Goal: Register for event/course: Sign up to attend an event or enroll in a course

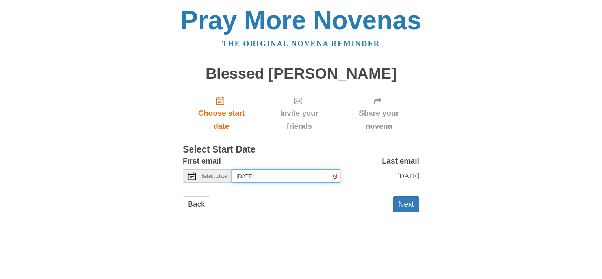
click at [309, 175] on input "Tuesday, October 7th" at bounding box center [286, 175] width 109 height 13
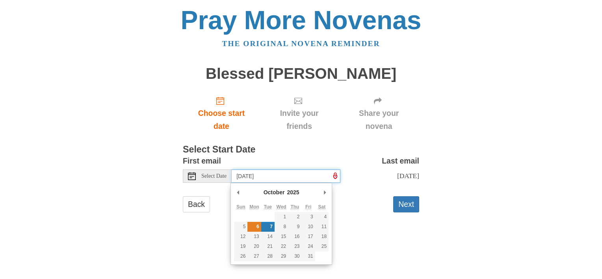
type input "Monday, October 6th"
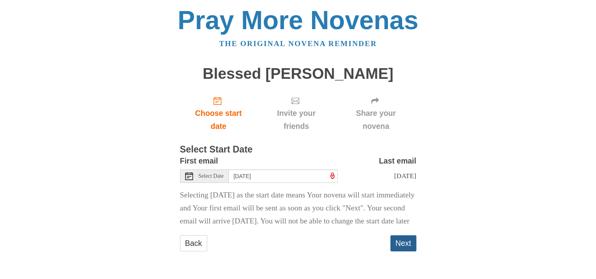
click at [402, 251] on button "Next" at bounding box center [404, 243] width 26 height 16
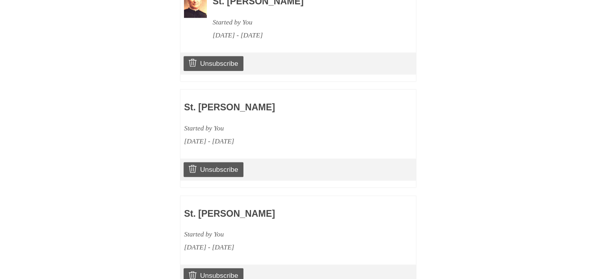
scroll to position [1193, 0]
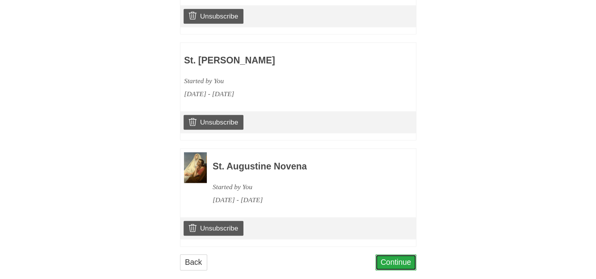
click at [394, 254] on link "Continue" at bounding box center [396, 262] width 41 height 16
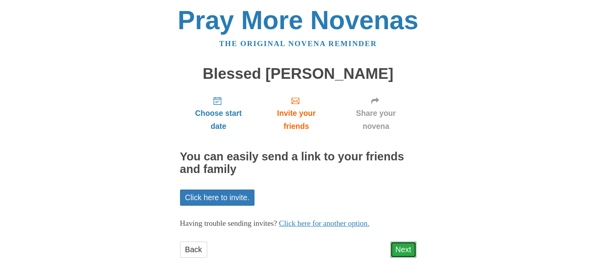
click at [398, 247] on link "Next" at bounding box center [404, 250] width 26 height 16
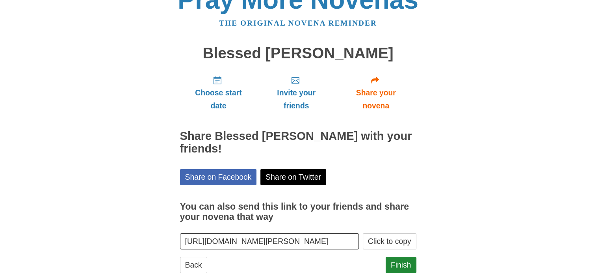
scroll to position [37, 0]
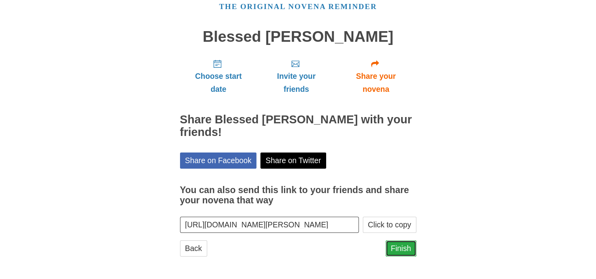
click at [399, 247] on link "Finish" at bounding box center [401, 248] width 31 height 16
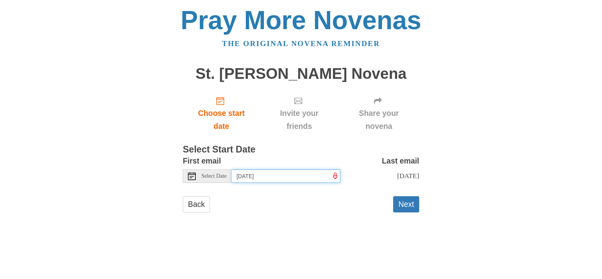
click at [306, 177] on input "[DATE]" at bounding box center [286, 175] width 109 height 13
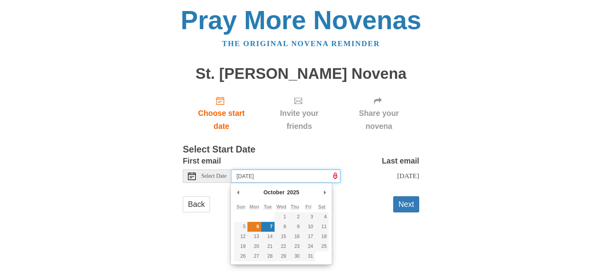
type input "Monday, October 6th"
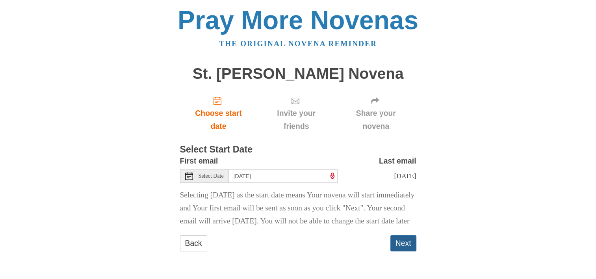
click at [400, 251] on button "Next" at bounding box center [404, 243] width 26 height 16
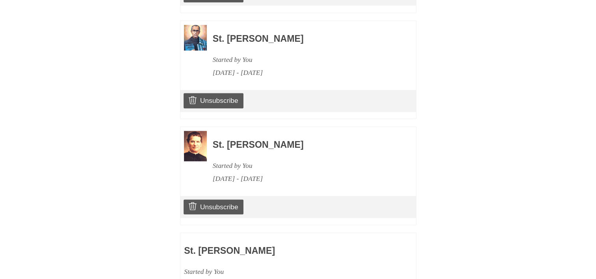
scroll to position [1299, 0]
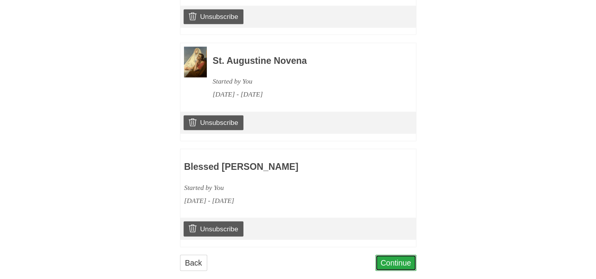
click at [396, 255] on link "Continue" at bounding box center [396, 263] width 41 height 16
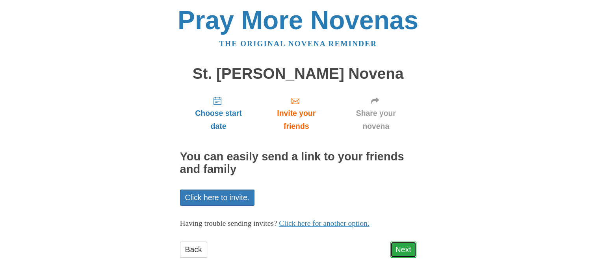
click at [402, 249] on link "Next" at bounding box center [404, 250] width 26 height 16
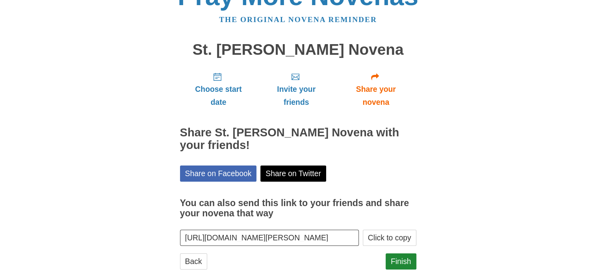
scroll to position [37, 0]
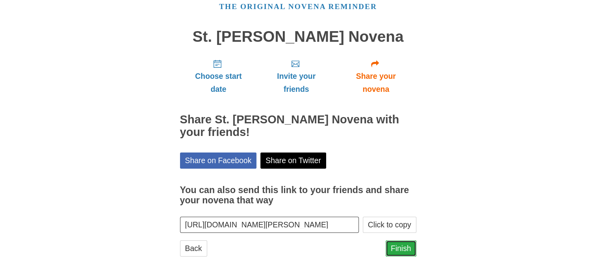
click at [400, 247] on link "Finish" at bounding box center [401, 248] width 31 height 16
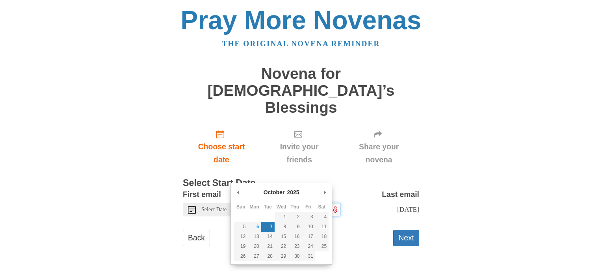
click at [296, 203] on input "[DATE]" at bounding box center [286, 209] width 109 height 13
type input "[DATE]"
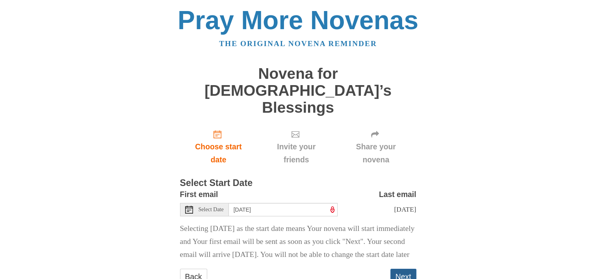
click at [404, 269] on button "Next" at bounding box center [404, 277] width 26 height 16
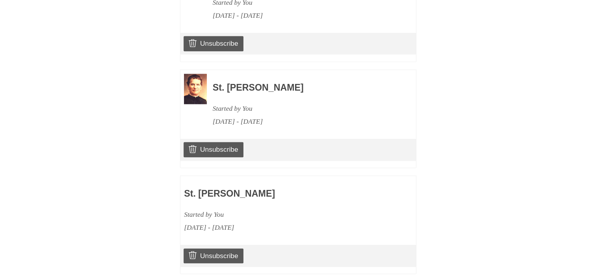
scroll to position [1404, 0]
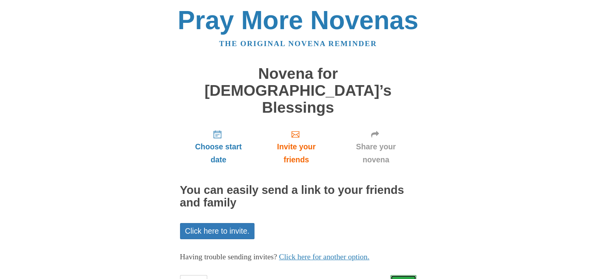
click at [403, 275] on link "Next" at bounding box center [404, 283] width 26 height 16
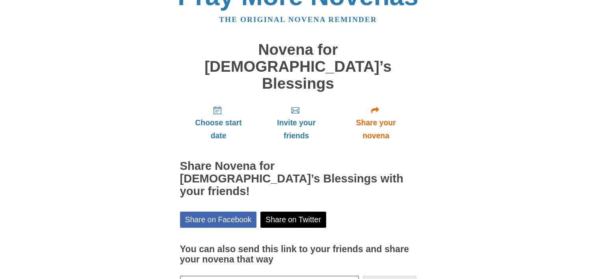
scroll to position [37, 0]
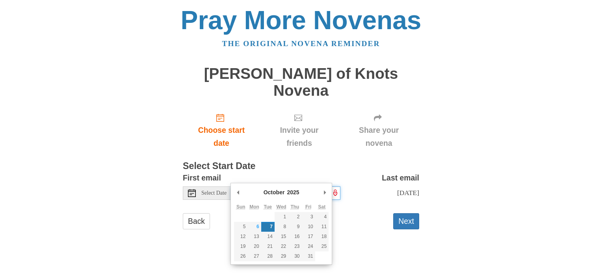
click at [312, 186] on input "Tuesday, October 7th" at bounding box center [286, 192] width 109 height 13
type input "Monday, October 6th"
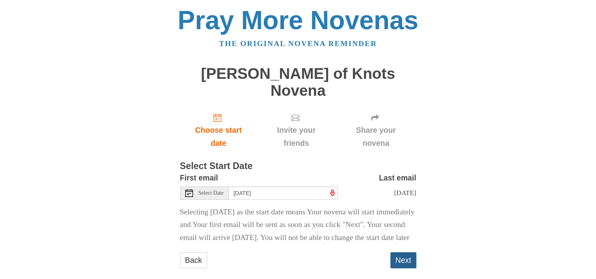
click at [404, 255] on button "Next" at bounding box center [404, 260] width 26 height 16
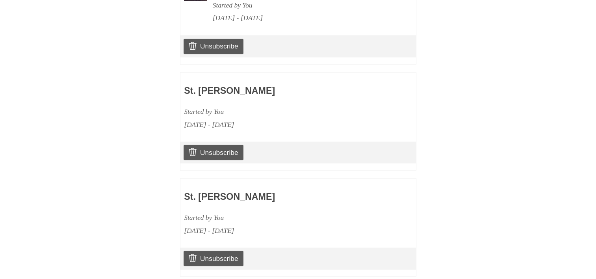
scroll to position [1510, 0]
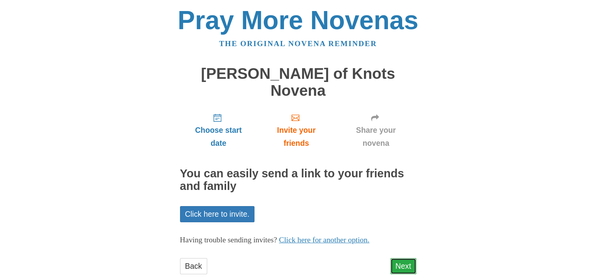
click at [402, 258] on link "Next" at bounding box center [404, 266] width 26 height 16
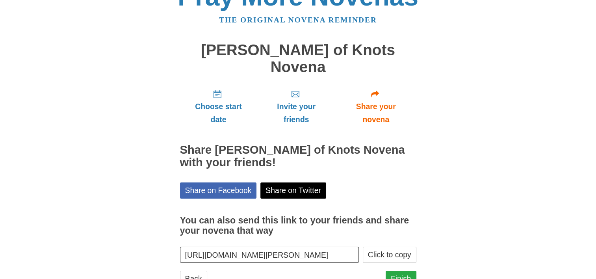
scroll to position [37, 0]
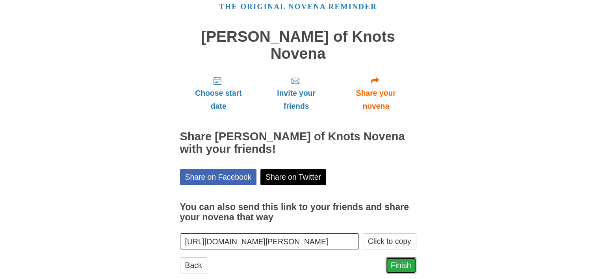
click at [401, 257] on link "Finish" at bounding box center [401, 265] width 31 height 16
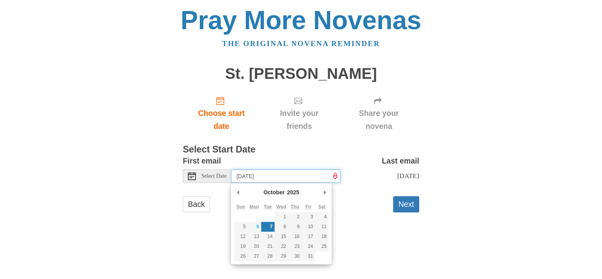
click at [304, 177] on input "Tuesday, October 7th" at bounding box center [286, 175] width 109 height 13
type input "Monday, October 6th"
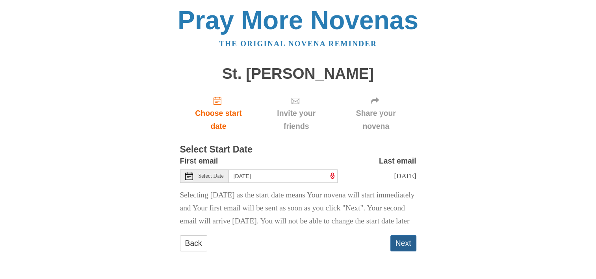
click at [404, 251] on button "Next" at bounding box center [404, 243] width 26 height 16
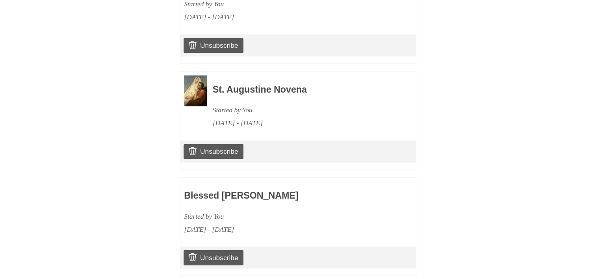
scroll to position [1616, 0]
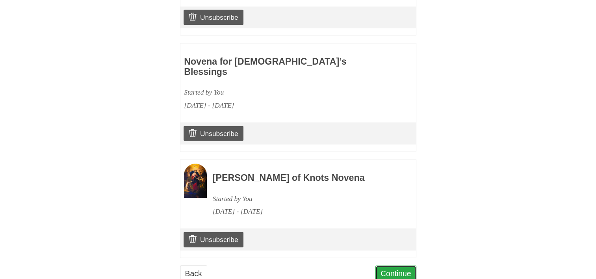
click at [387, 266] on link "Continue" at bounding box center [396, 274] width 41 height 16
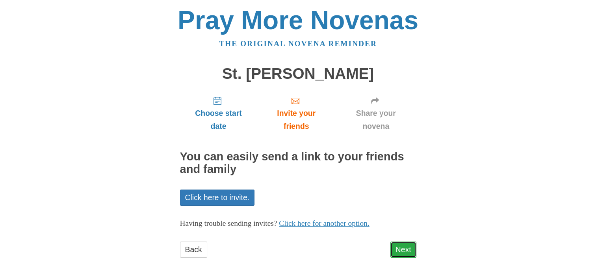
click at [403, 249] on link "Next" at bounding box center [404, 250] width 26 height 16
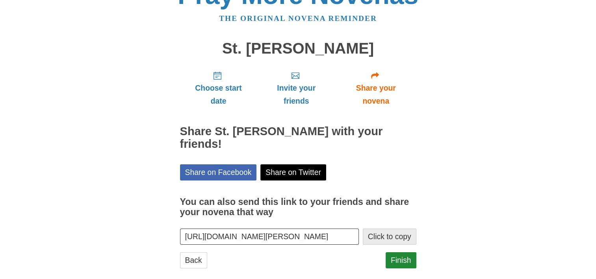
scroll to position [37, 0]
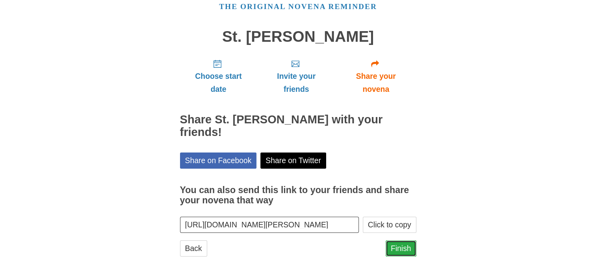
click at [404, 247] on link "Finish" at bounding box center [401, 248] width 31 height 16
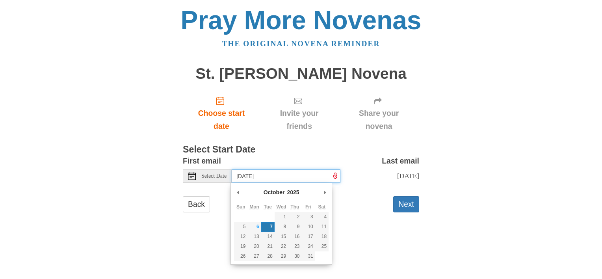
click at [306, 176] on input "Tuesday, October 7th" at bounding box center [286, 175] width 109 height 13
type input "Monday, October 6th"
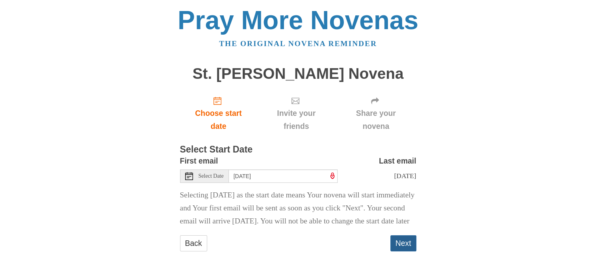
click at [405, 251] on button "Next" at bounding box center [404, 243] width 26 height 16
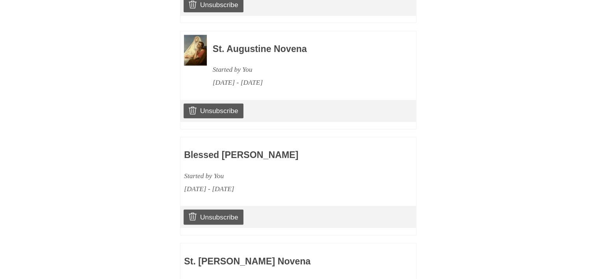
scroll to position [1722, 0]
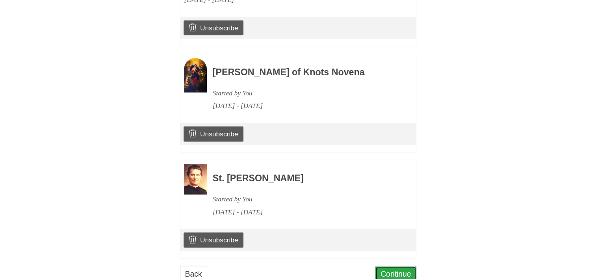
click at [388, 266] on link "Continue" at bounding box center [396, 274] width 41 height 16
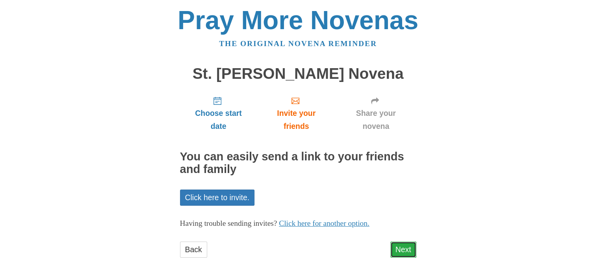
click at [404, 246] on link "Next" at bounding box center [404, 250] width 26 height 16
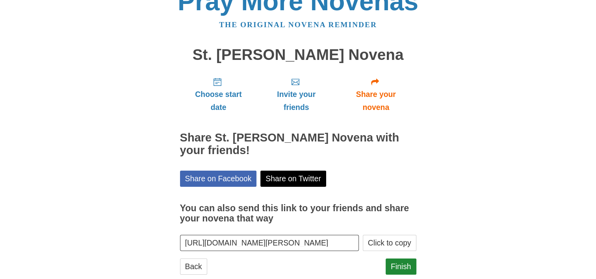
scroll to position [37, 0]
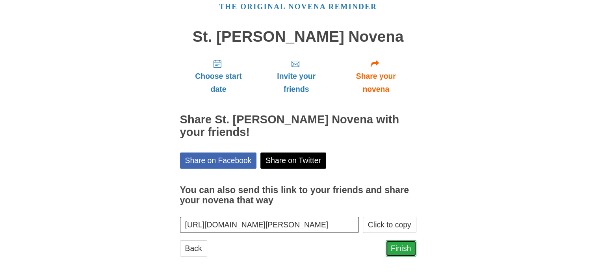
click at [400, 246] on link "Finish" at bounding box center [401, 248] width 31 height 16
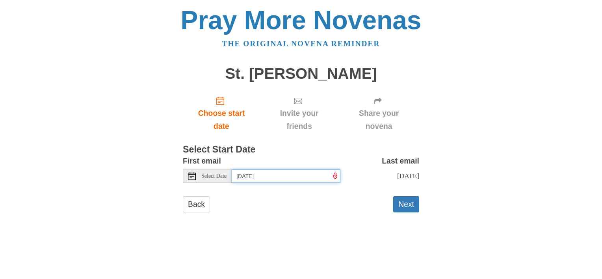
click at [301, 174] on input "Tuesday, October 7th" at bounding box center [286, 175] width 109 height 13
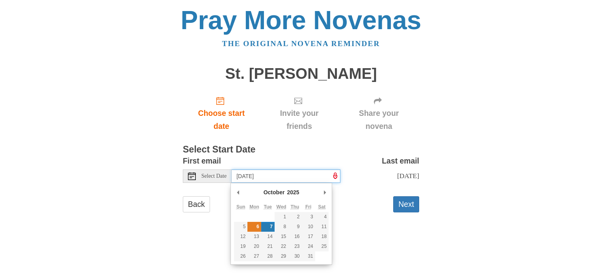
type input "Monday, October 6th"
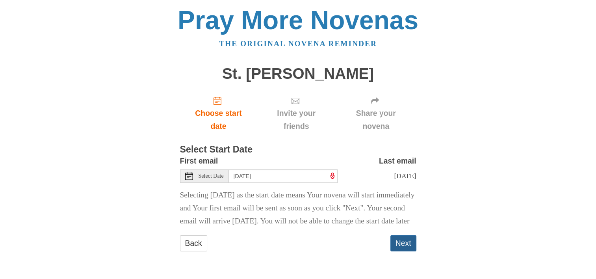
click at [405, 251] on button "Next" at bounding box center [404, 243] width 26 height 16
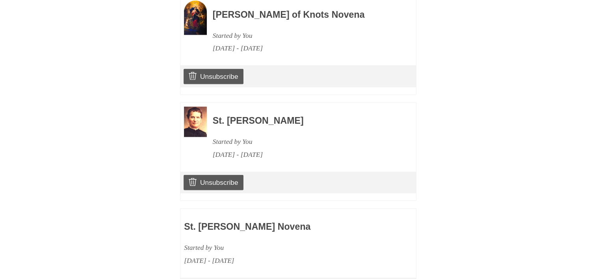
scroll to position [1828, 0]
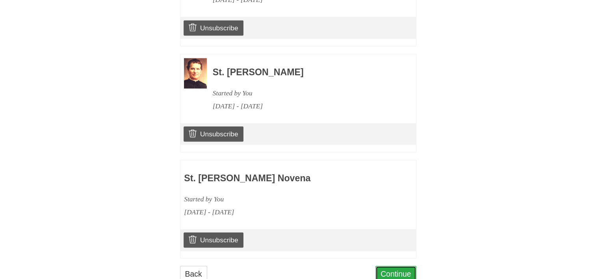
click at [394, 266] on link "Continue" at bounding box center [396, 274] width 41 height 16
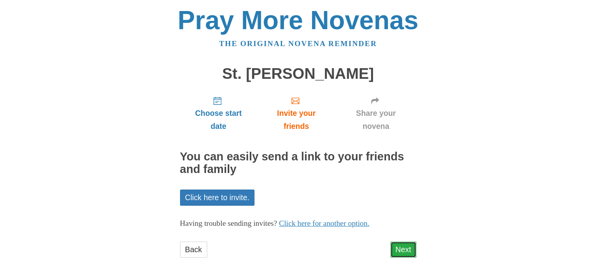
click at [402, 246] on link "Next" at bounding box center [404, 250] width 26 height 16
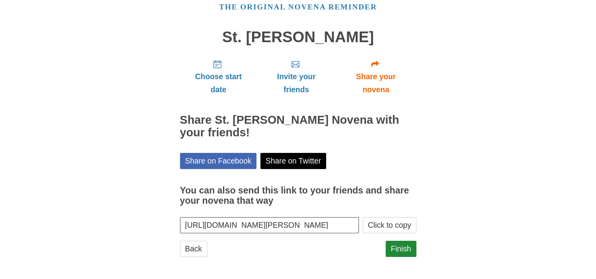
scroll to position [37, 0]
click at [398, 245] on link "Finish" at bounding box center [401, 248] width 31 height 16
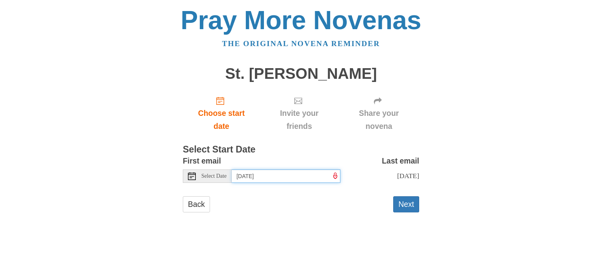
click at [301, 175] on input "Tuesday, October 7th" at bounding box center [286, 175] width 109 height 13
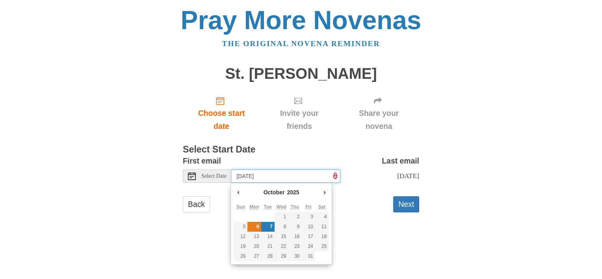
type input "Monday, October 6th"
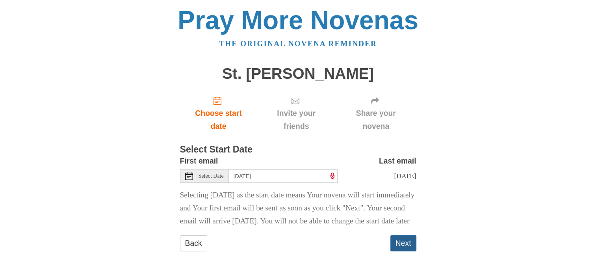
click at [405, 251] on button "Next" at bounding box center [404, 243] width 26 height 16
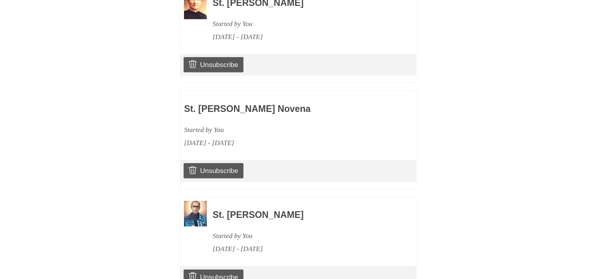
scroll to position [1933, 0]
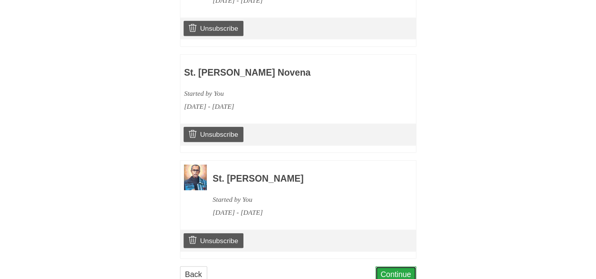
click at [397, 266] on link "Continue" at bounding box center [396, 274] width 41 height 16
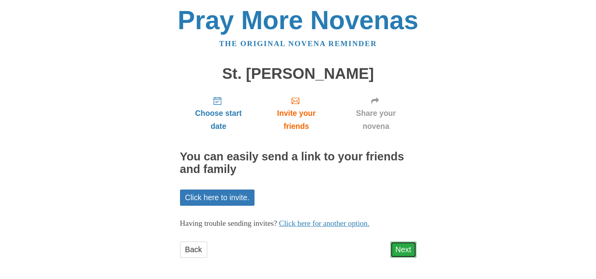
click at [400, 244] on link "Next" at bounding box center [404, 250] width 26 height 16
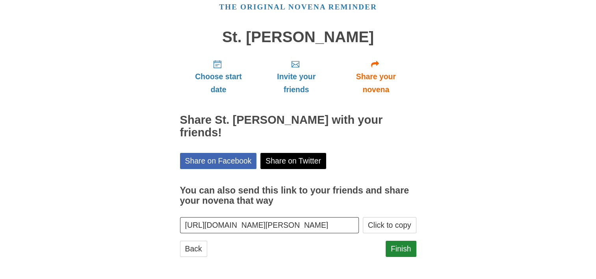
scroll to position [37, 0]
click at [400, 244] on link "Finish" at bounding box center [401, 248] width 31 height 16
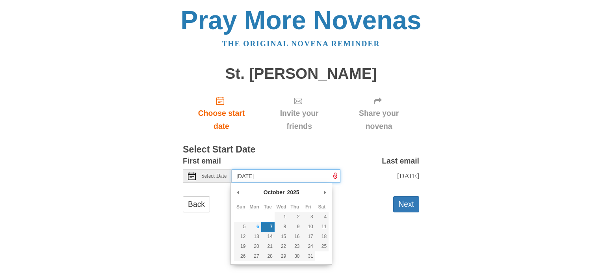
click at [309, 175] on input "[DATE]" at bounding box center [286, 175] width 109 height 13
type input "[DATE]"
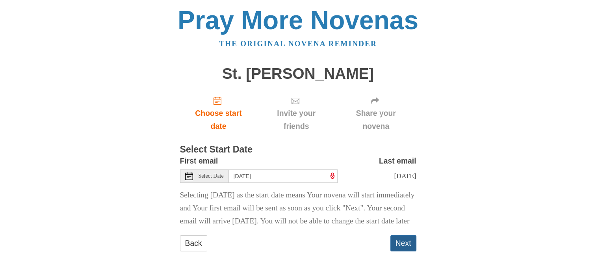
click at [405, 251] on button "Next" at bounding box center [404, 243] width 26 height 16
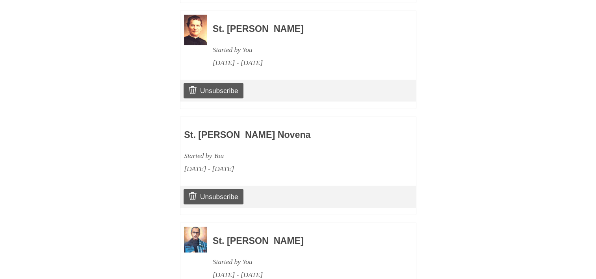
scroll to position [2039, 0]
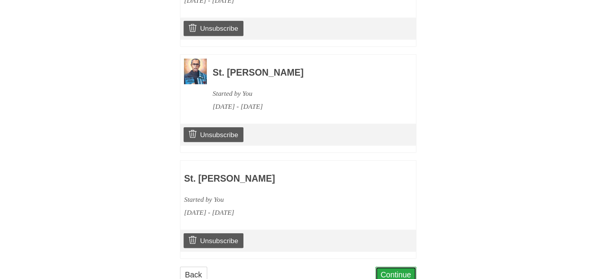
click at [397, 267] on link "Continue" at bounding box center [396, 275] width 41 height 16
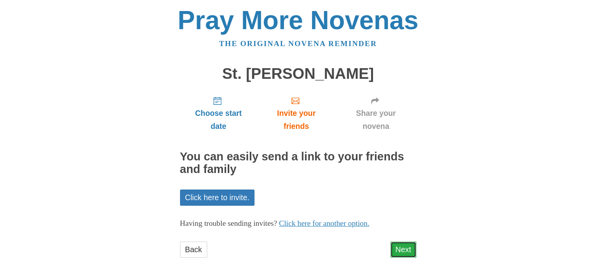
click at [402, 248] on link "Next" at bounding box center [404, 250] width 26 height 16
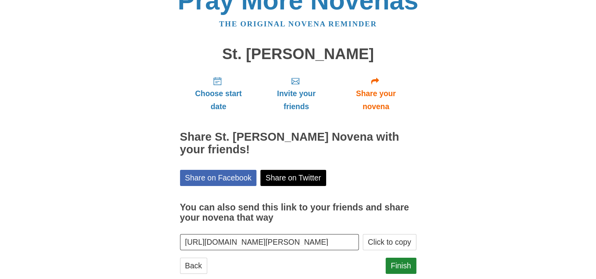
scroll to position [37, 0]
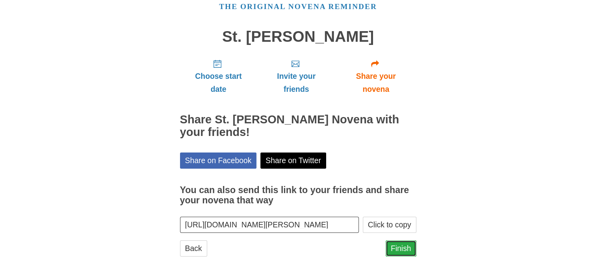
click at [392, 249] on link "Finish" at bounding box center [401, 248] width 31 height 16
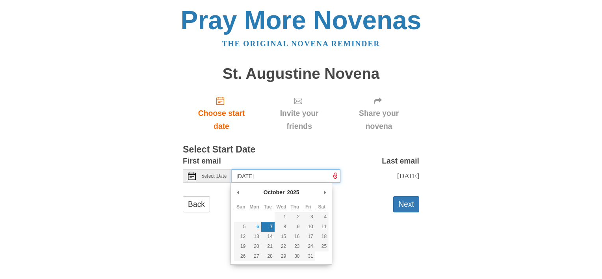
click at [301, 176] on input "[DATE]" at bounding box center [286, 175] width 109 height 13
type input "[DATE]"
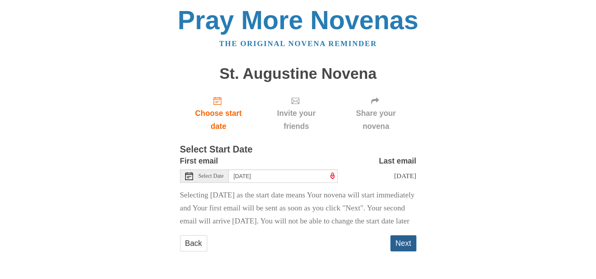
click at [408, 251] on button "Next" at bounding box center [404, 243] width 26 height 16
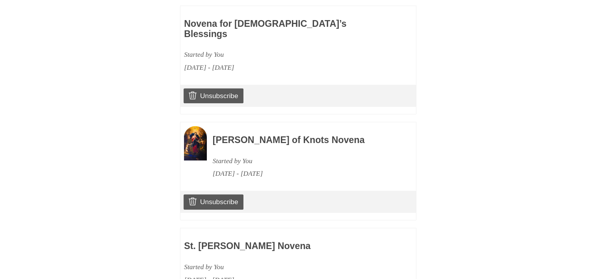
scroll to position [2145, 0]
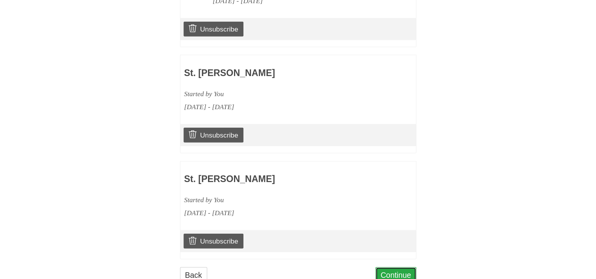
click at [392, 267] on link "Continue" at bounding box center [396, 275] width 41 height 16
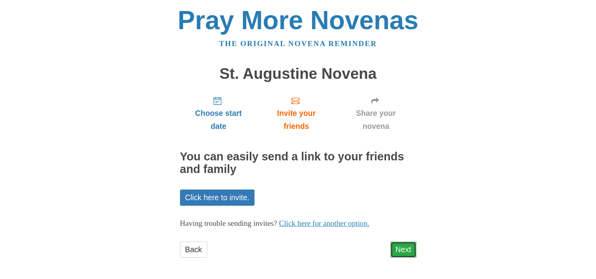
click at [402, 247] on link "Next" at bounding box center [404, 250] width 26 height 16
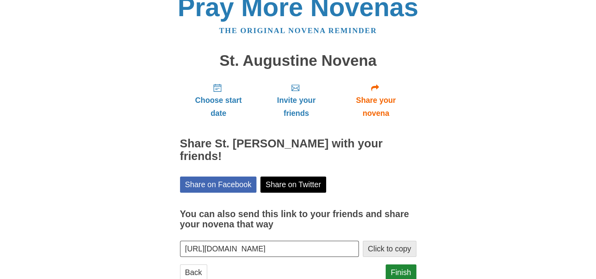
scroll to position [37, 0]
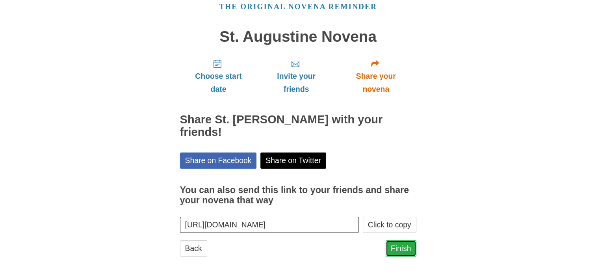
click at [402, 247] on link "Finish" at bounding box center [401, 248] width 31 height 16
